Goal: Information Seeking & Learning: Learn about a topic

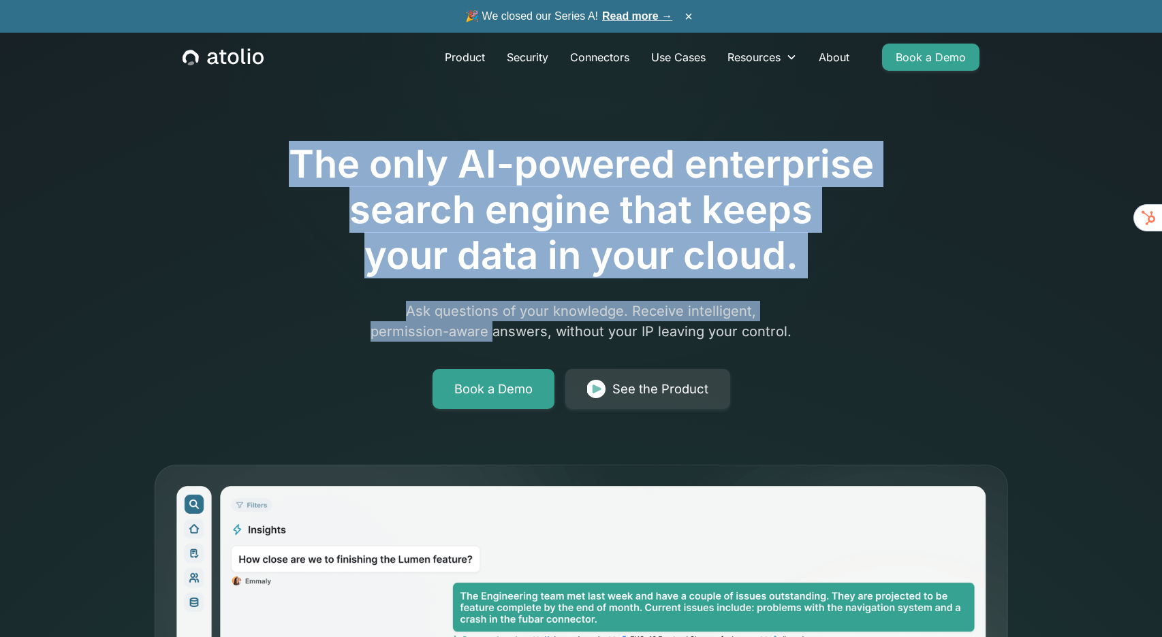
drag, startPoint x: 295, startPoint y: 148, endPoint x: 522, endPoint y: 357, distance: 309.3
click at [506, 347] on div "The only AI-powered enterprise search engine that keeps your data in your cloud…" at bounding box center [580, 237] width 697 height 344
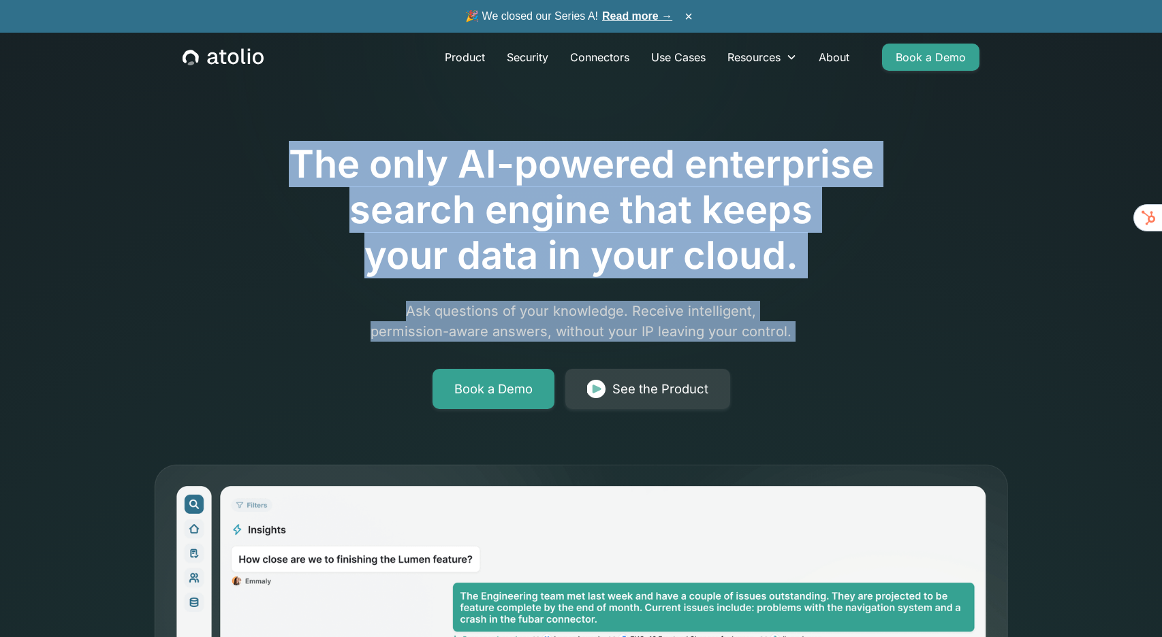
click at [553, 261] on h1 "The only AI-powered enterprise search engine that keeps your data in your cloud." at bounding box center [580, 211] width 697 height 138
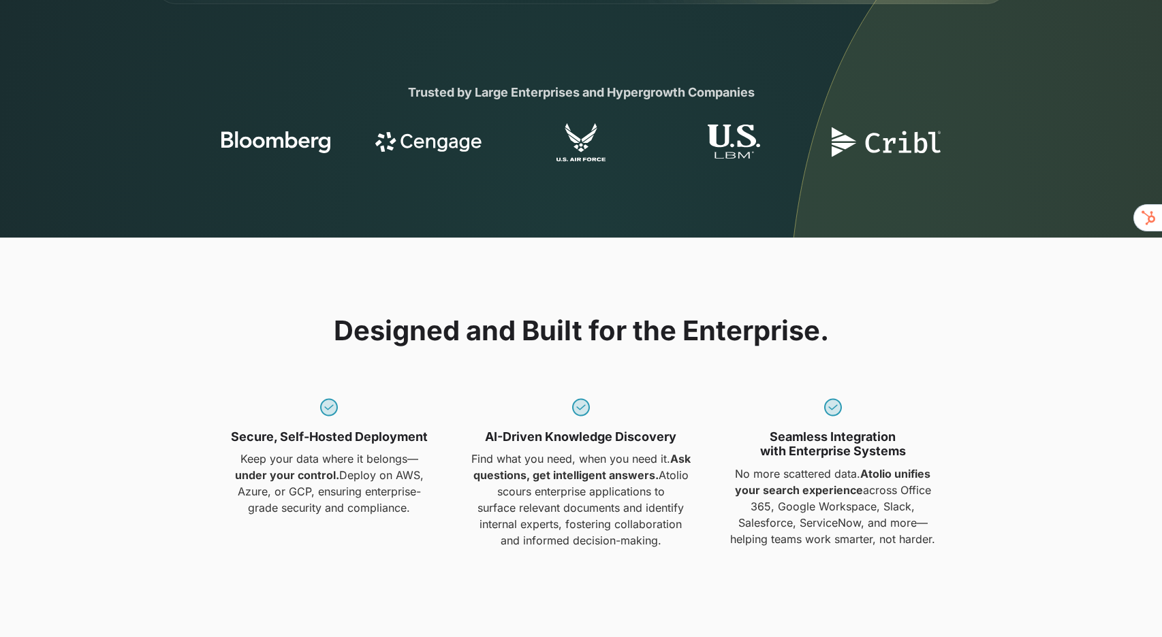
scroll to position [1029, 0]
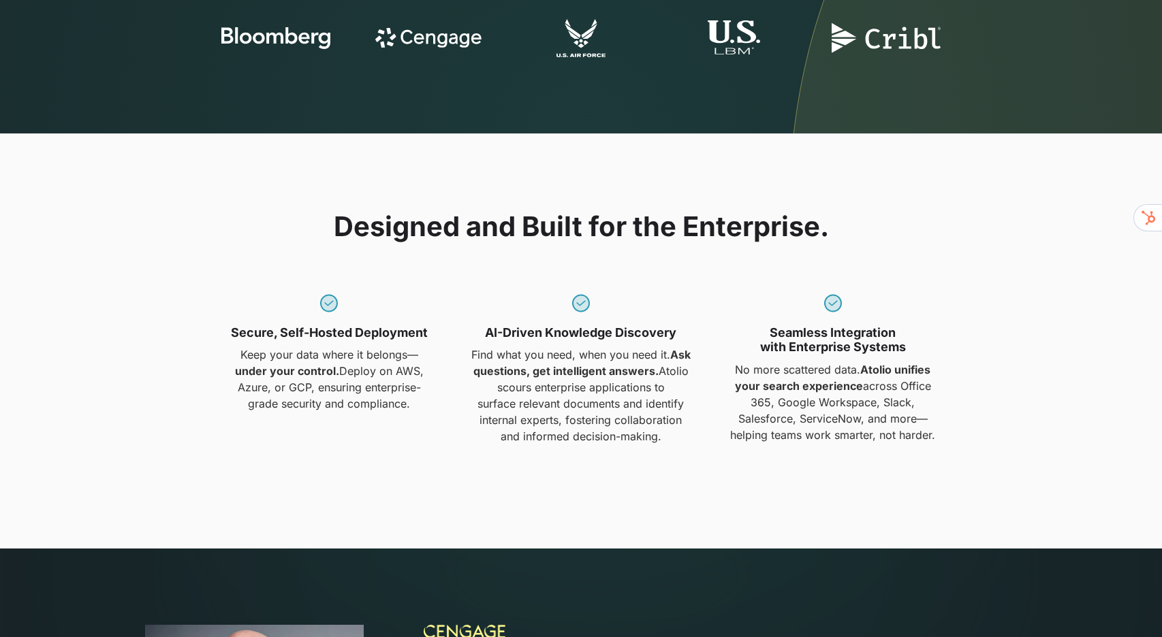
drag, startPoint x: 330, startPoint y: 222, endPoint x: 665, endPoint y: 521, distance: 449.0
click at [656, 513] on div "Designed and Built for the Enterprise. Secure, Self-Hosted Deployment Keep your…" at bounding box center [581, 341] width 872 height 415
click at [718, 427] on p "No more scattered data. Atolio unifies your search experience across Office 365…" at bounding box center [833, 403] width 236 height 82
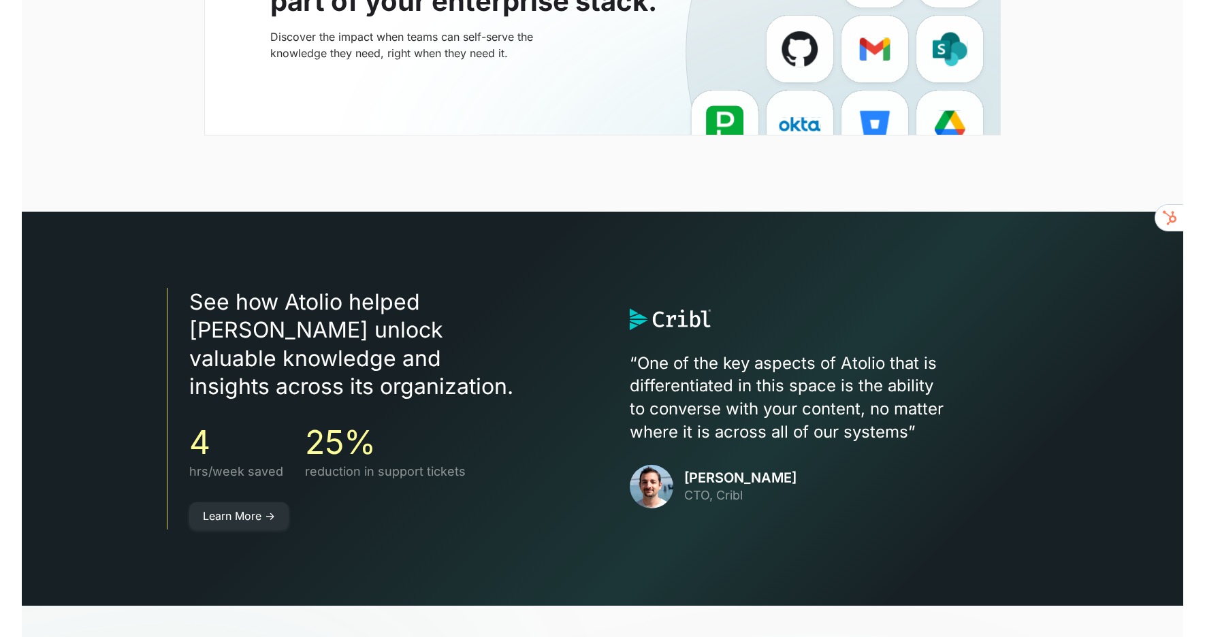
scroll to position [3564, 0]
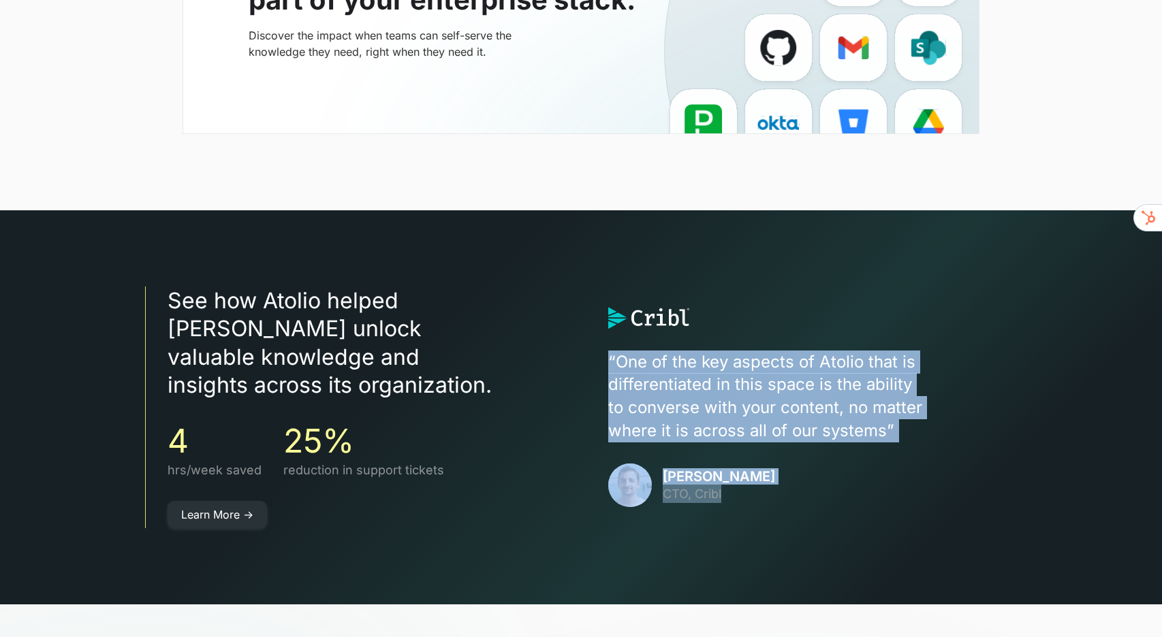
drag, startPoint x: 609, startPoint y: 346, endPoint x: 772, endPoint y: 530, distance: 246.0
click at [765, 521] on div "See how Atolio helped Cribl unlock valuable knowledge and insights across its o…" at bounding box center [581, 407] width 872 height 394
click at [812, 469] on div "Ledion Bitincka CTO, Cribl" at bounding box center [812, 486] width 409 height 44
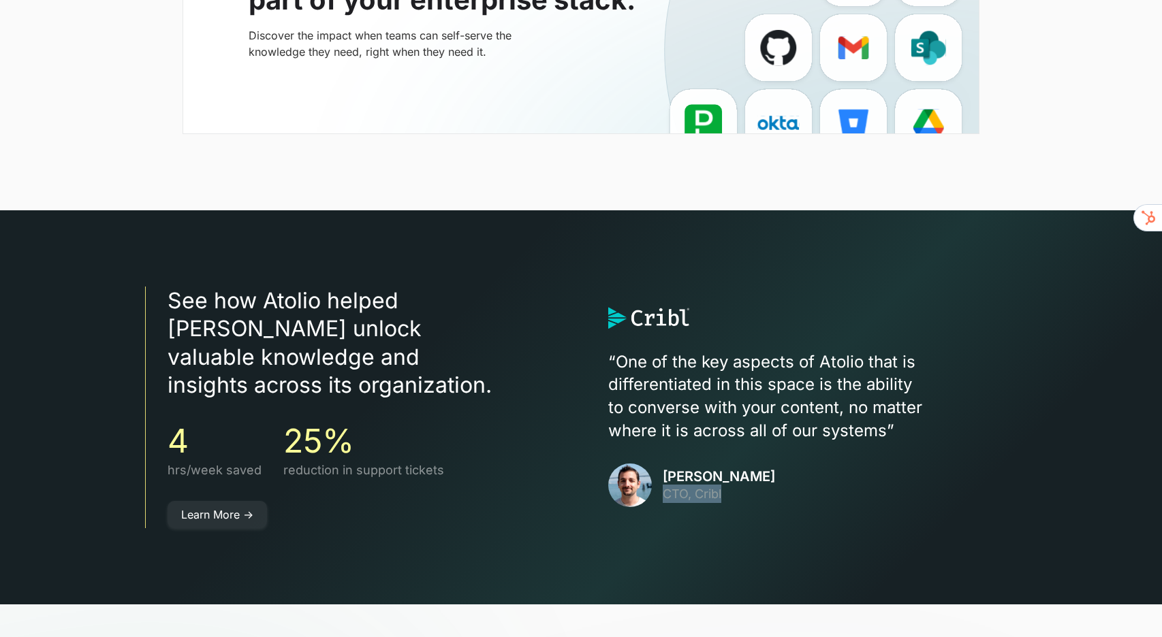
drag, startPoint x: 663, startPoint y: 479, endPoint x: 754, endPoint y: 477, distance: 90.6
click at [753, 485] on p "CTO, Cribl" at bounding box center [719, 494] width 112 height 18
copy p "CTO, Cribl"
click at [780, 489] on div "Ledion Bitincka CTO, Cribl" at bounding box center [812, 486] width 409 height 44
drag, startPoint x: 663, startPoint y: 463, endPoint x: 793, endPoint y: 465, distance: 130.1
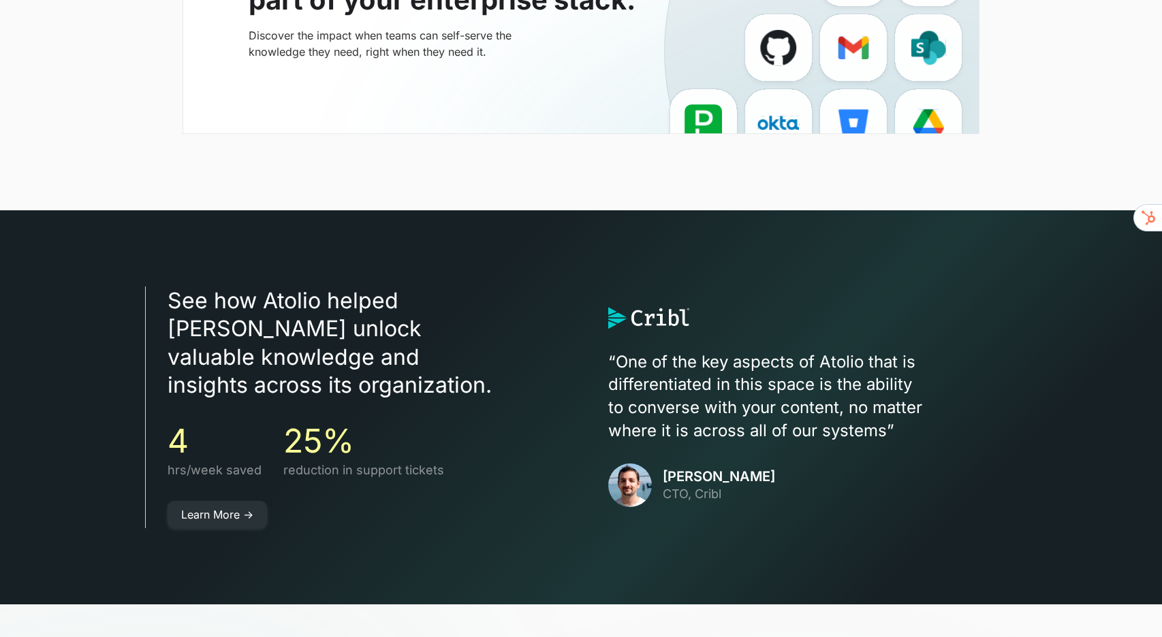
click at [793, 465] on div "Ledion Bitincka CTO, Cribl" at bounding box center [812, 486] width 409 height 44
copy h3 "[PERSON_NAME]"
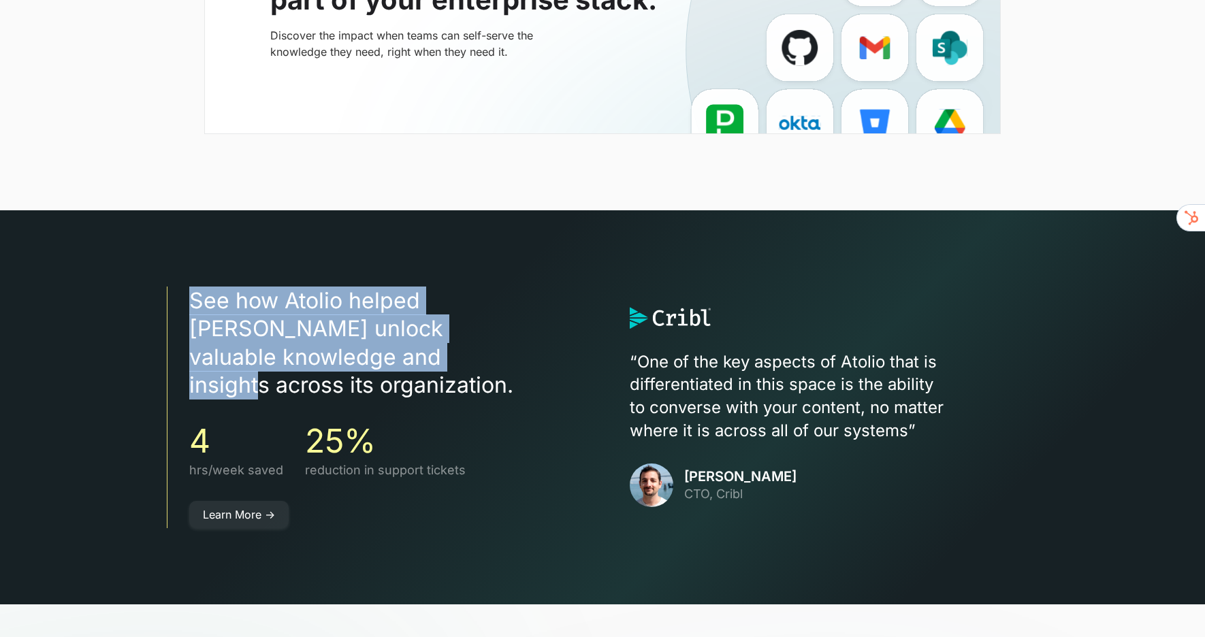
drag, startPoint x: 192, startPoint y: 302, endPoint x: 385, endPoint y: 383, distance: 209.7
click at [360, 373] on div "See how Atolio helped Cribl unlock valuable knowledge and insights across its o…" at bounding box center [371, 408] width 409 height 242
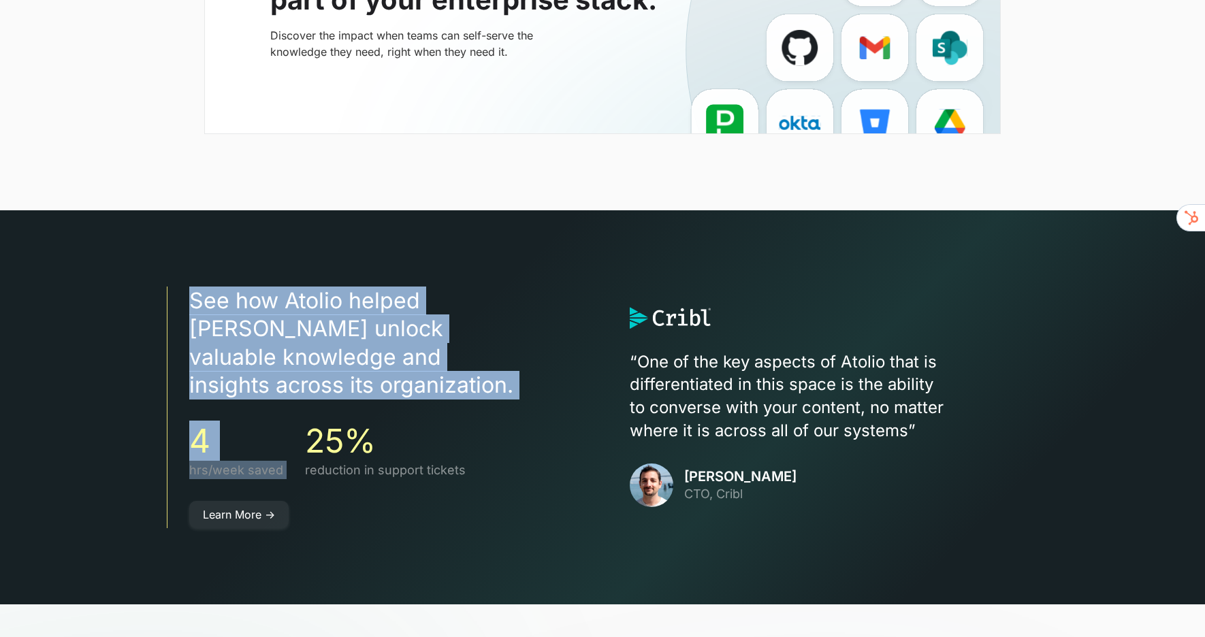
click at [394, 364] on h3 "See how Atolio helped [PERSON_NAME] unlock valuable knowledge and insights acro…" at bounding box center [382, 343] width 386 height 113
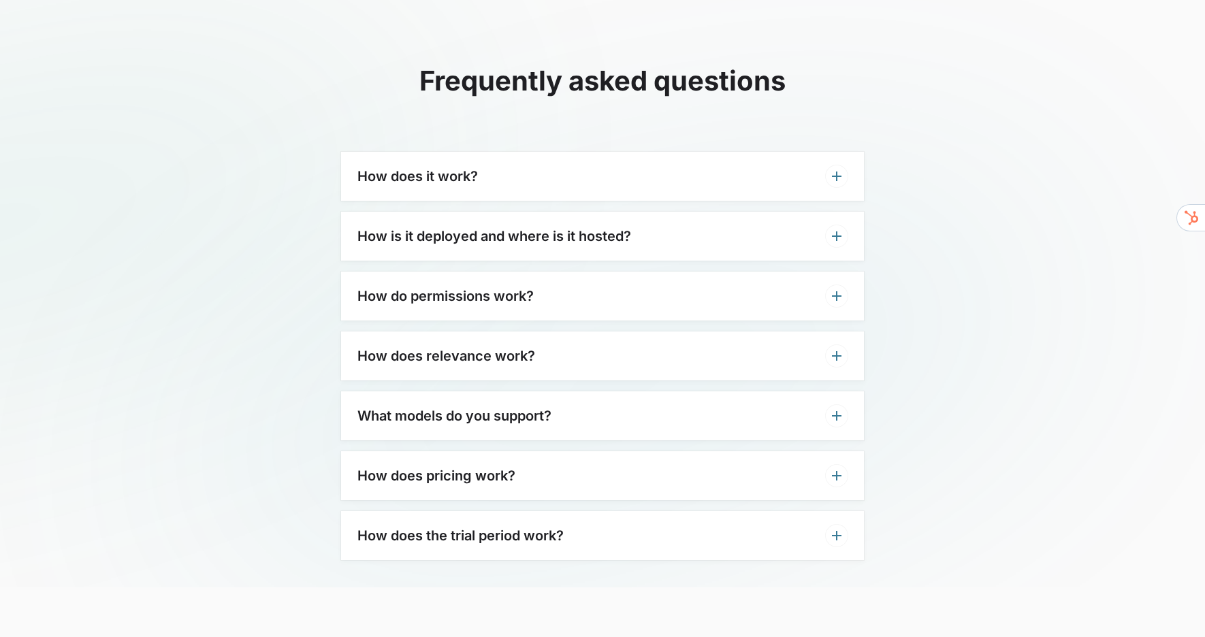
scroll to position [4185, 0]
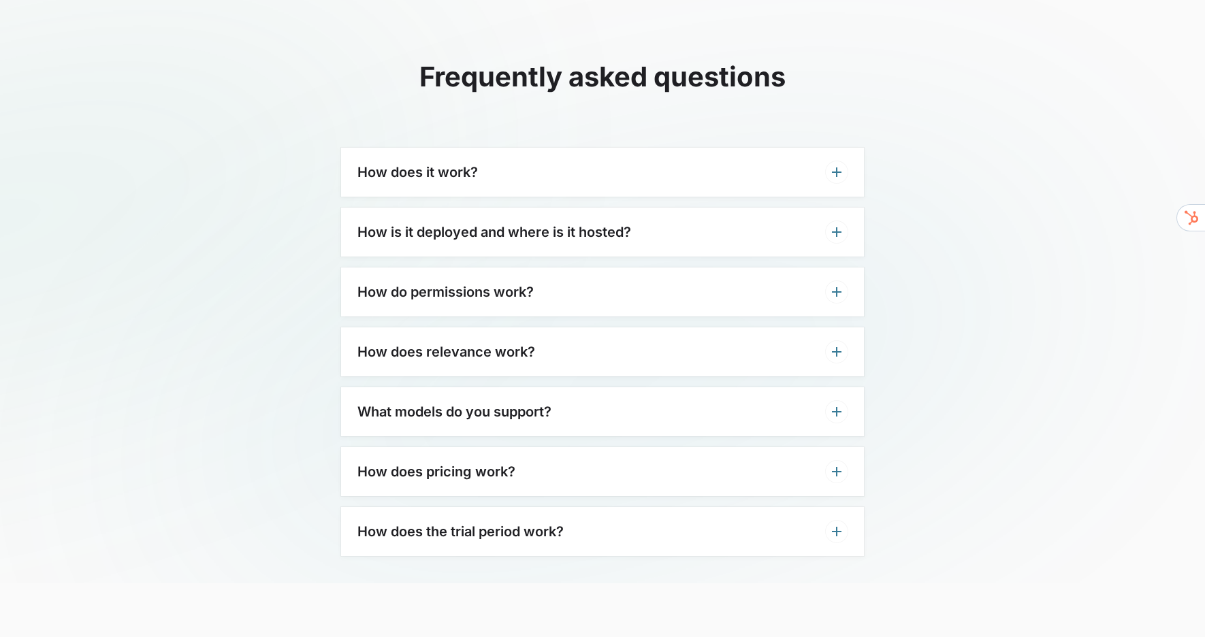
click at [496, 156] on div "How does it work?" at bounding box center [602, 172] width 523 height 49
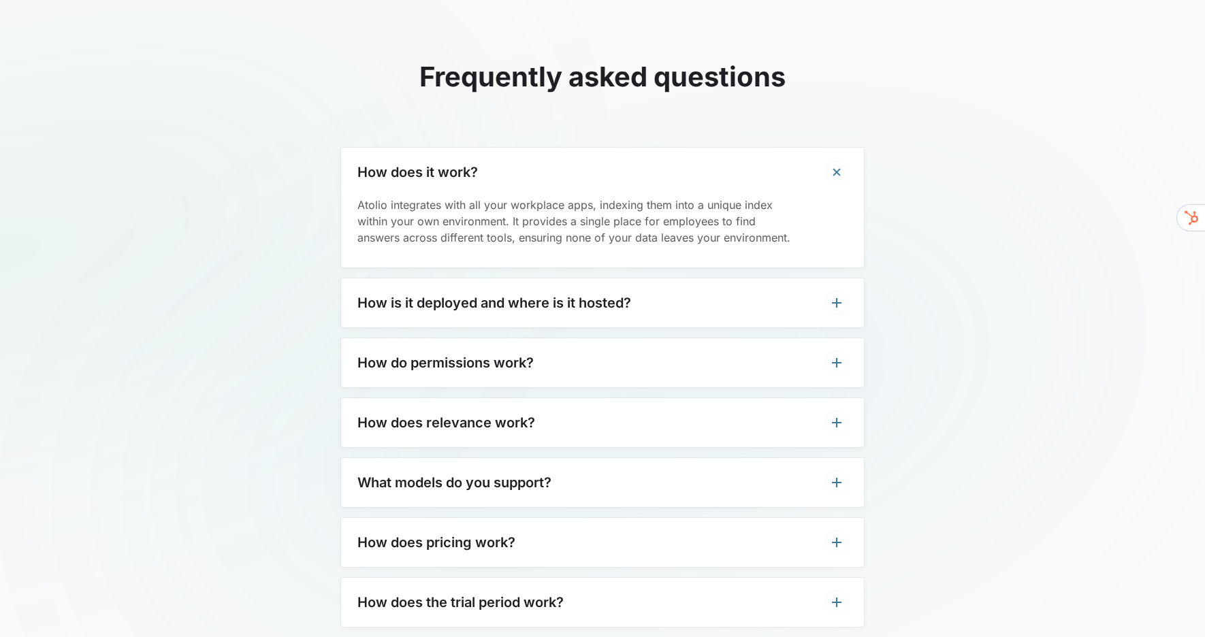
click at [498, 295] on h3 "How is it deployed and where is it hosted?" at bounding box center [494, 303] width 274 height 16
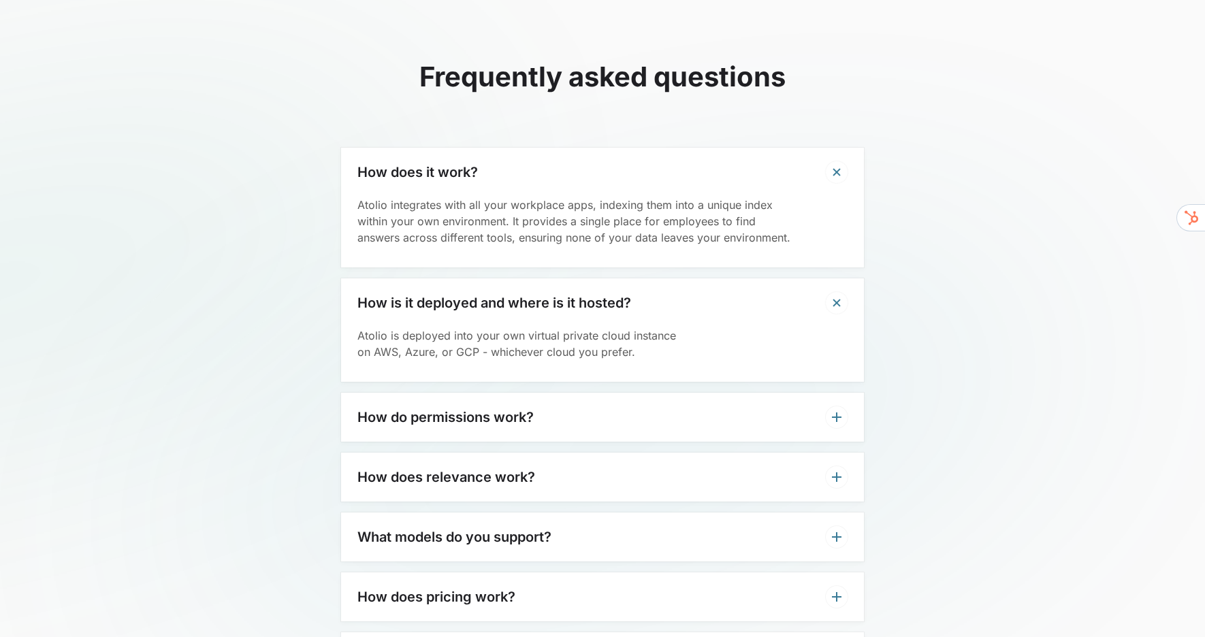
click at [484, 400] on div "How do permissions work?" at bounding box center [602, 417] width 523 height 49
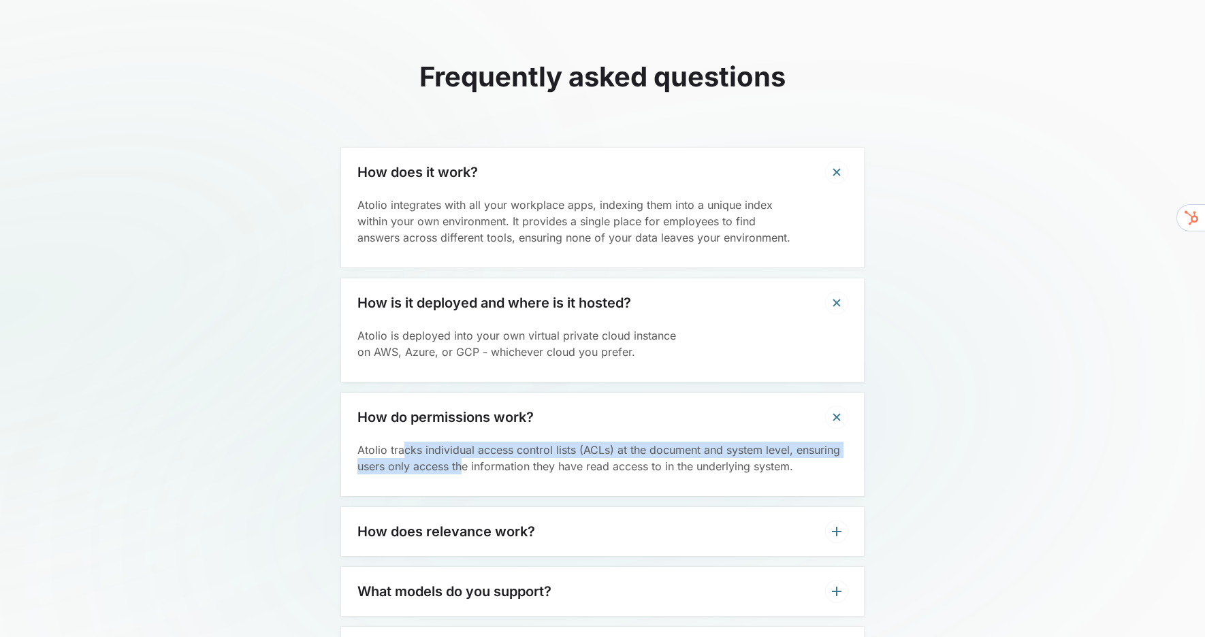
drag, startPoint x: 406, startPoint y: 419, endPoint x: 507, endPoint y: 460, distance: 109.0
click at [500, 460] on div "Atolio tracks individual access control lists (ACLs) at the document and system…" at bounding box center [602, 469] width 523 height 54
click at [519, 447] on div "Atolio tracks individual access control lists (ACLs) at the document and system…" at bounding box center [602, 469] width 523 height 54
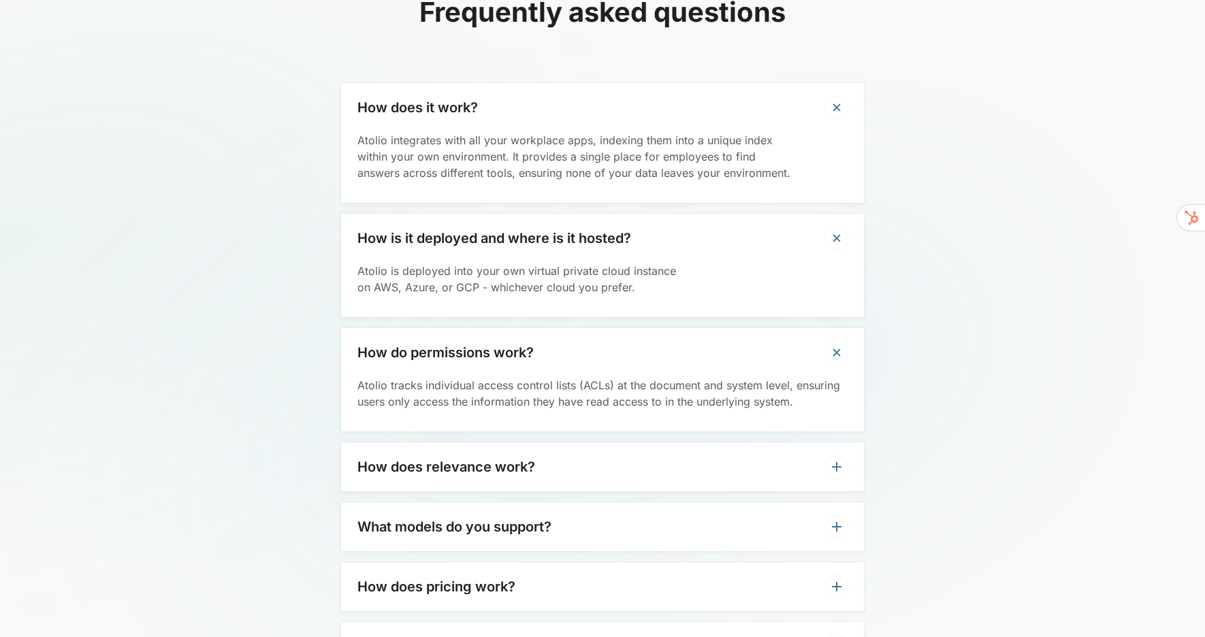
scroll to position [4360, 0]
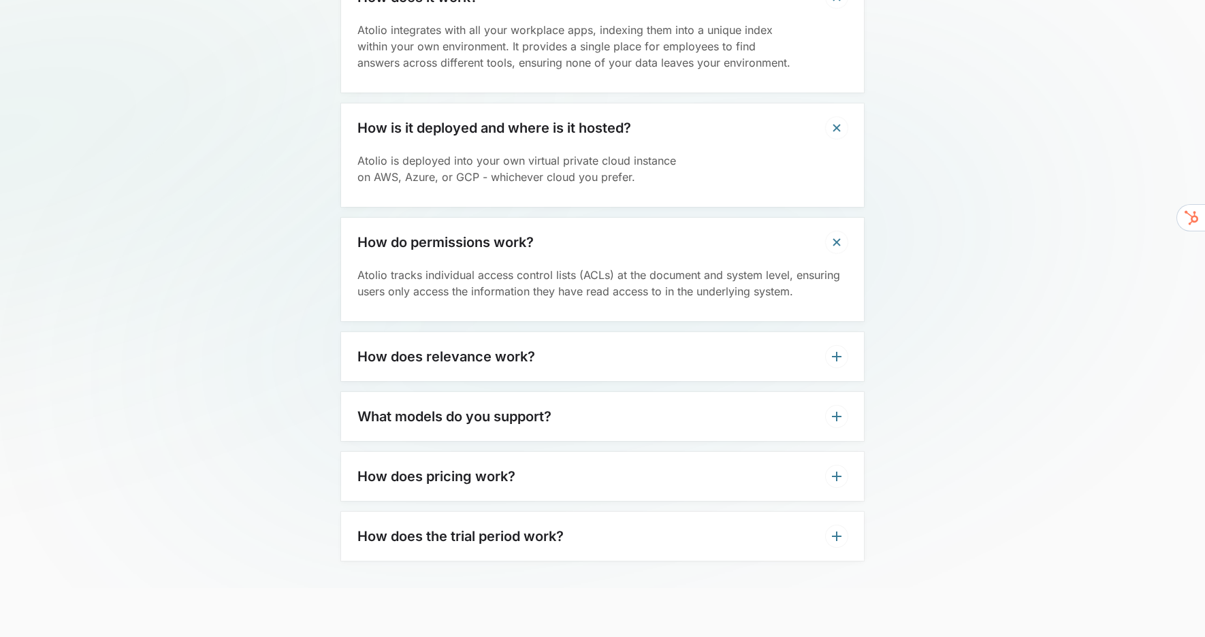
click at [517, 349] on h3 "How does relevance work?" at bounding box center [446, 357] width 178 height 16
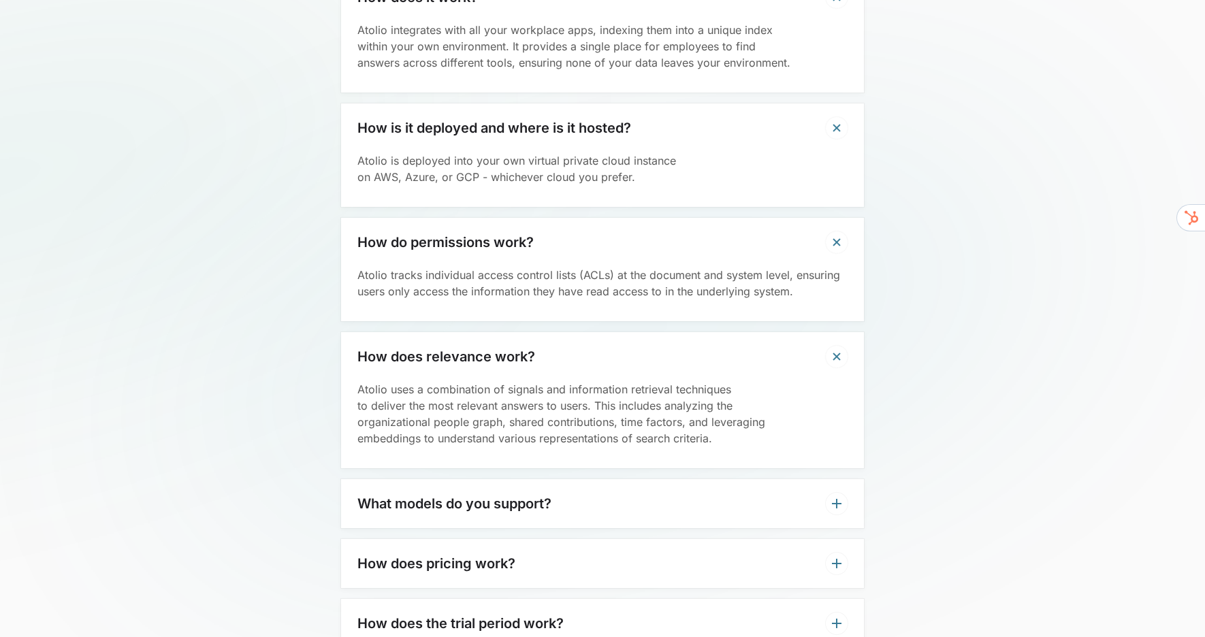
click at [405, 496] on h3 "What models do you support?" at bounding box center [454, 504] width 194 height 16
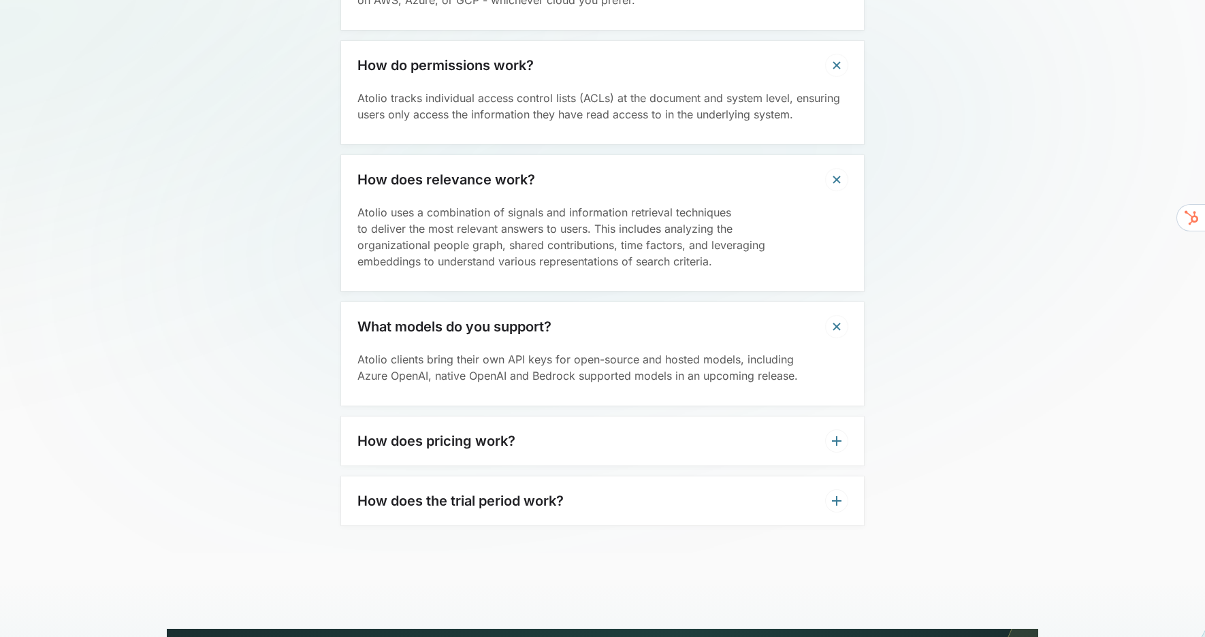
scroll to position [4640, 0]
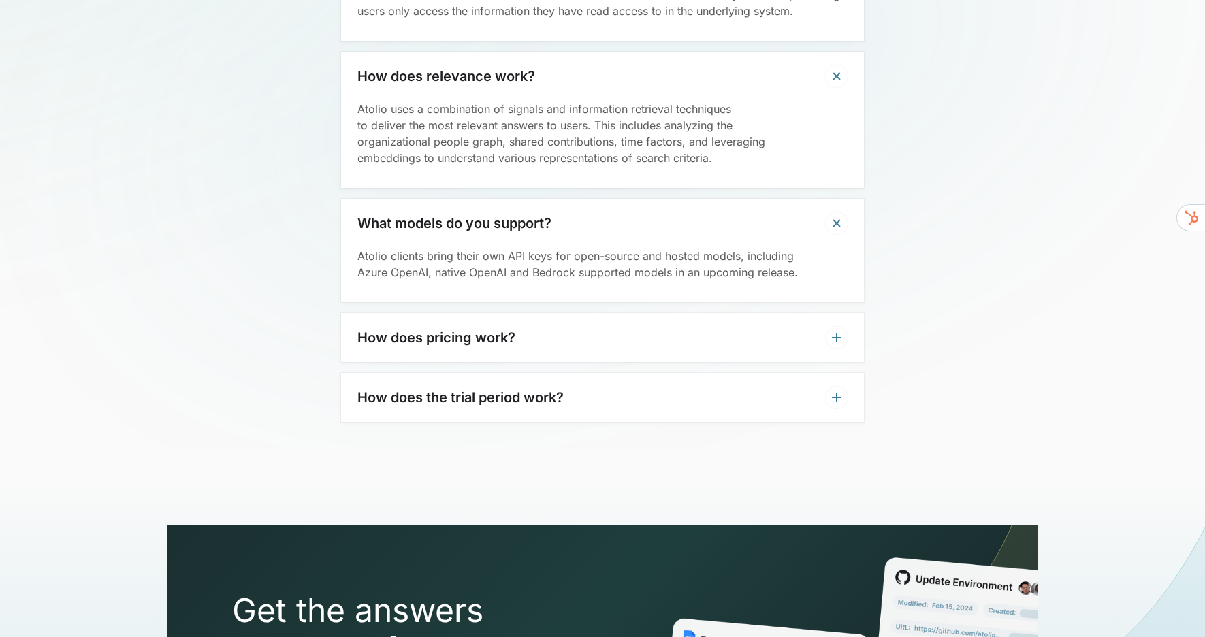
click at [466, 330] on h3 "How does pricing work?" at bounding box center [436, 338] width 158 height 16
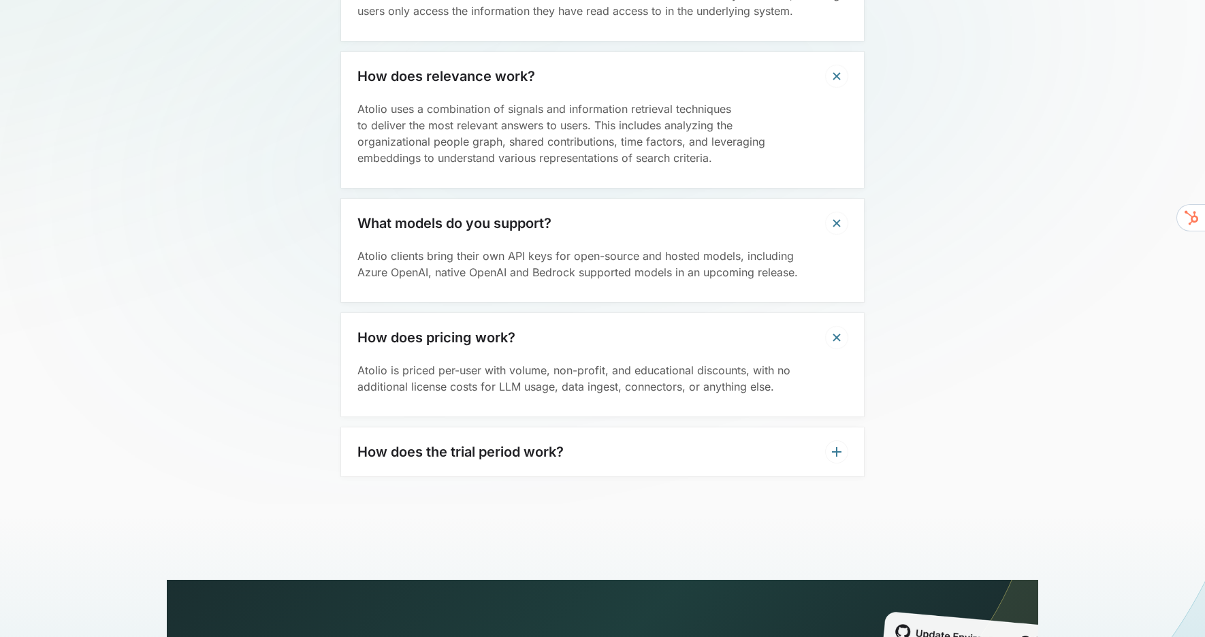
click at [455, 444] on h3 "How does the trial period work?" at bounding box center [460, 452] width 206 height 16
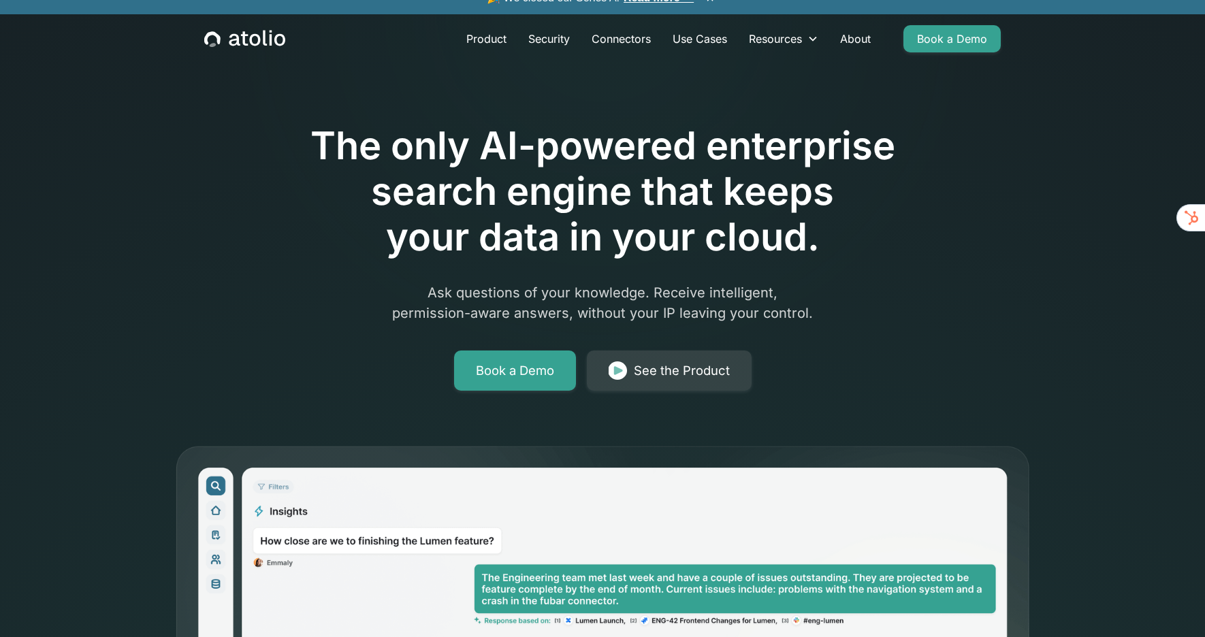
scroll to position [0, 0]
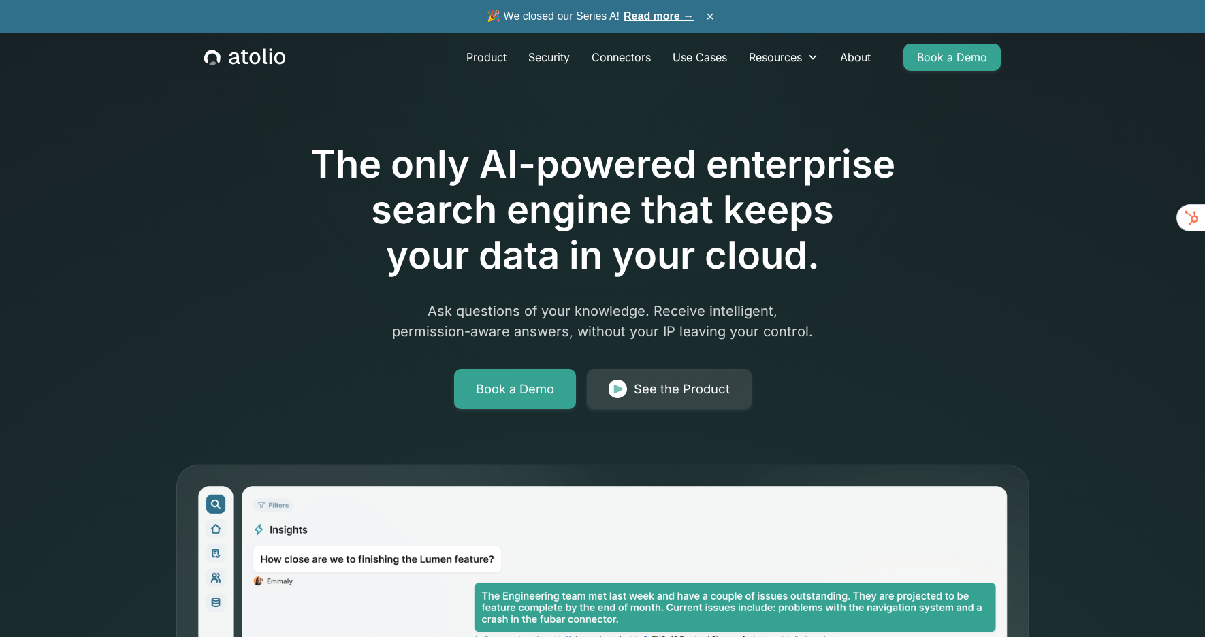
click at [270, 57] on icon "home" at bounding box center [271, 56] width 3 height 16
click at [654, 15] on link "Read more →" at bounding box center [659, 16] width 70 height 12
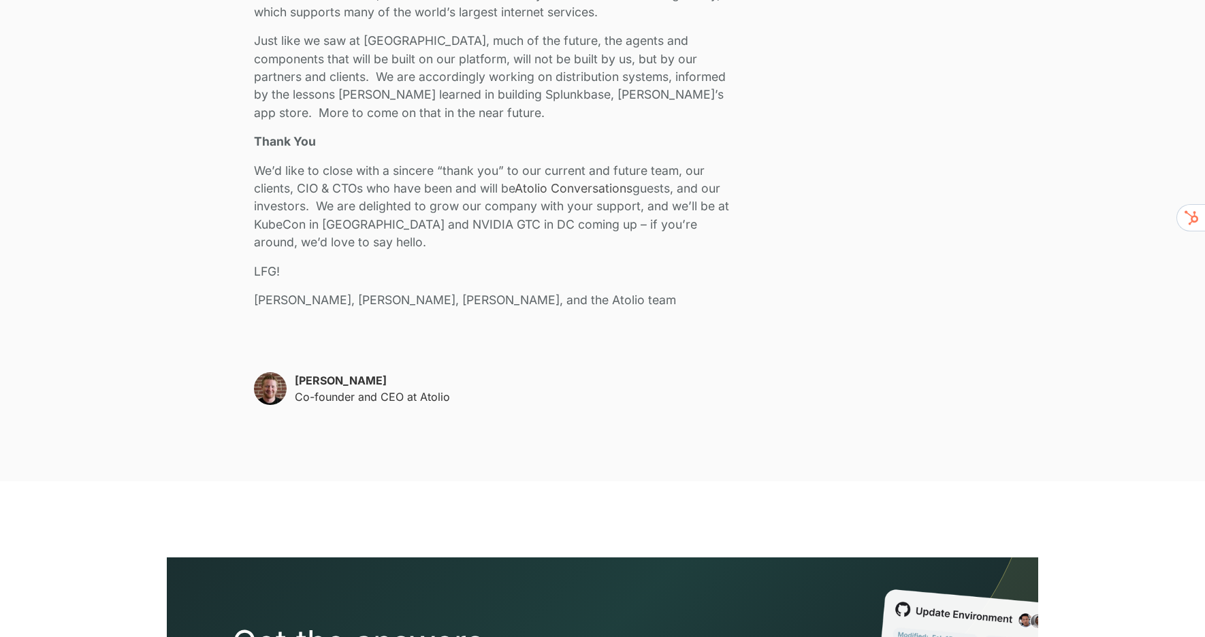
scroll to position [2988, 0]
